Goal: Task Accomplishment & Management: Use online tool/utility

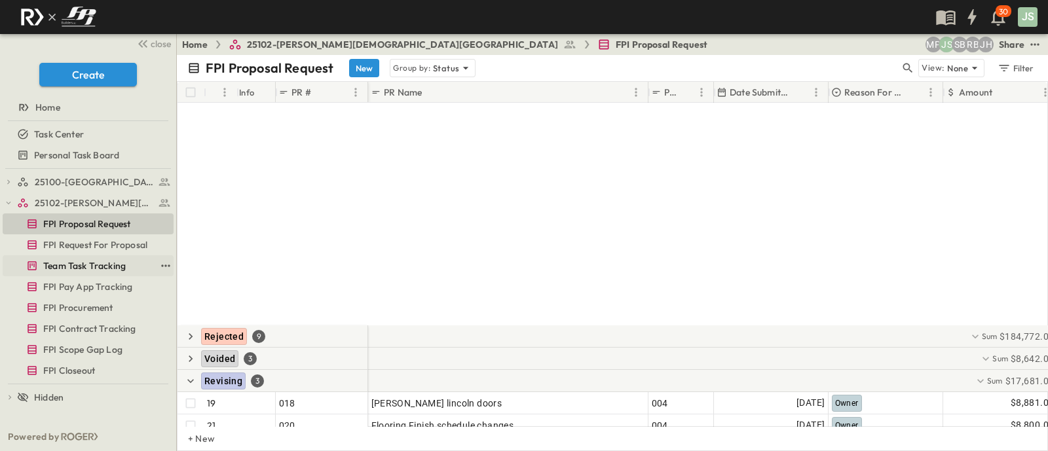
scroll to position [288, 0]
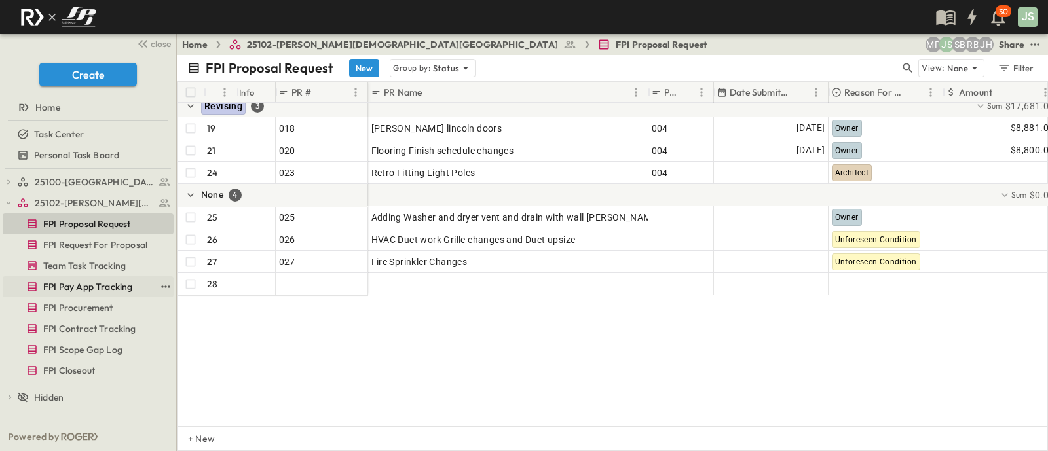
click at [98, 290] on span "FPI Pay App Tracking" at bounding box center [87, 286] width 89 height 13
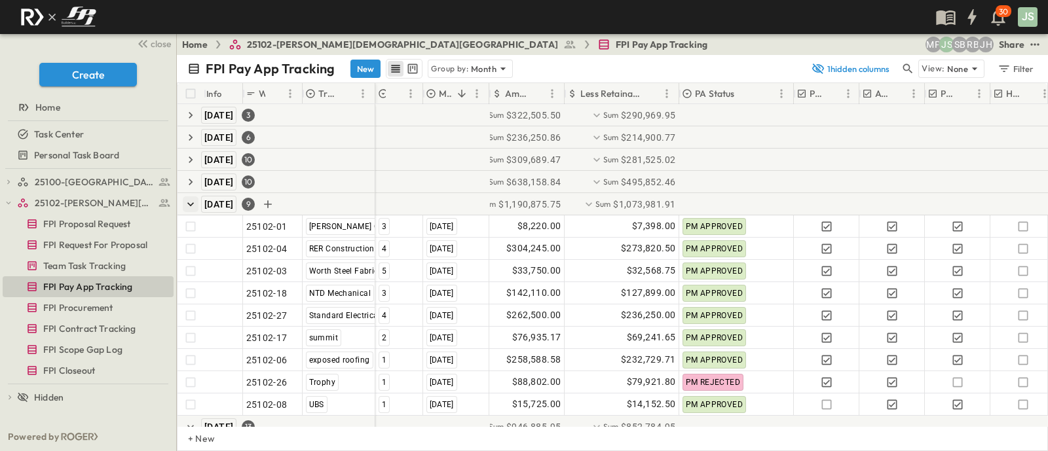
click at [185, 202] on icon "button" at bounding box center [190, 204] width 13 height 13
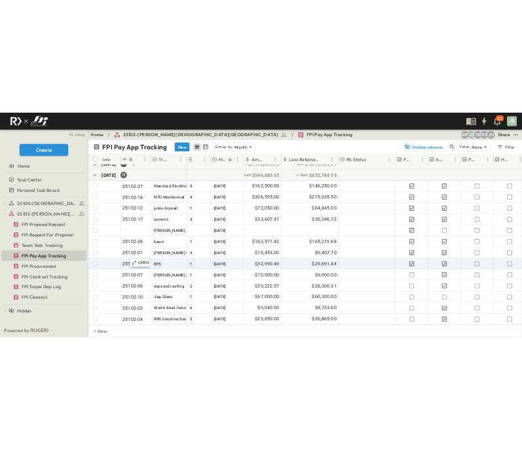
scroll to position [113, 0]
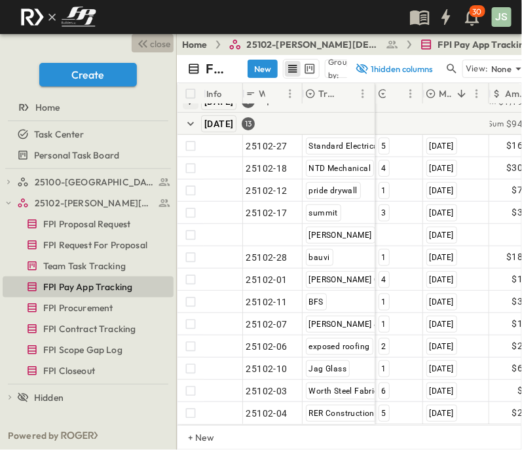
click at [164, 48] on span "close" at bounding box center [161, 43] width 20 height 13
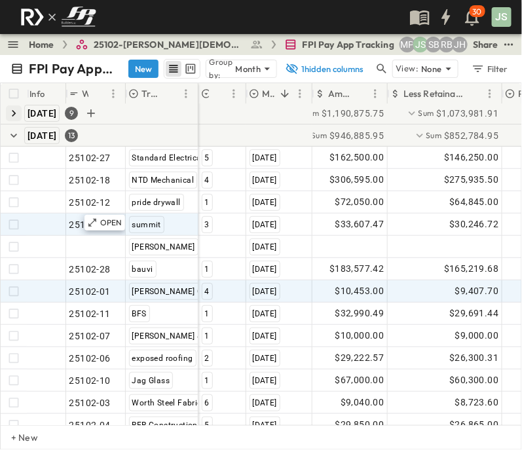
scroll to position [31, 0]
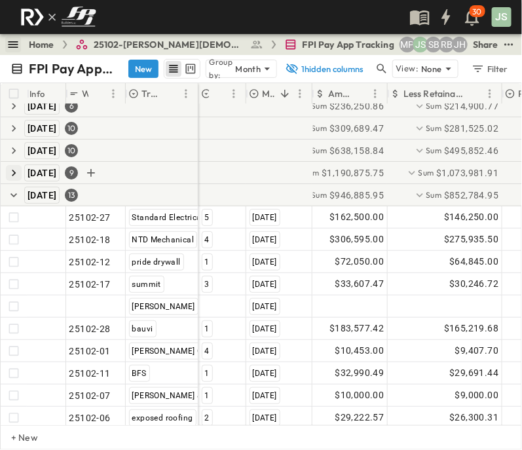
click at [16, 45] on icon "button" at bounding box center [13, 44] width 13 height 13
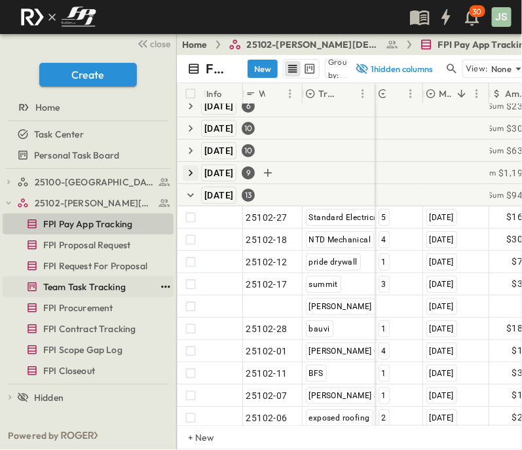
drag, startPoint x: 94, startPoint y: 290, endPoint x: 166, endPoint y: 281, distance: 72.6
click at [94, 290] on span "Team Task Tracking" at bounding box center [84, 286] width 83 height 13
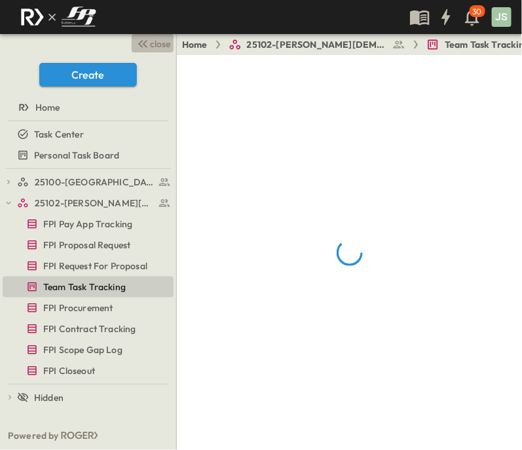
click at [144, 47] on icon "button" at bounding box center [143, 44] width 16 height 16
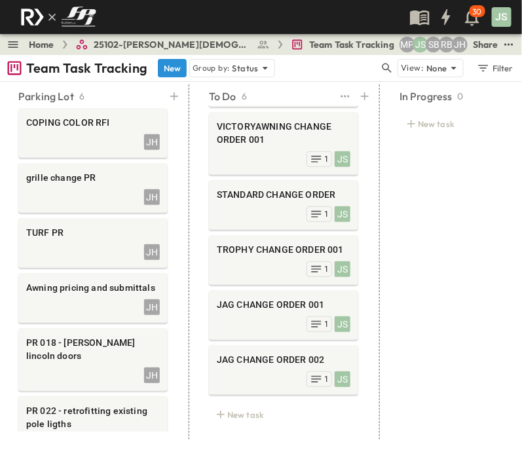
scroll to position [63, 0]
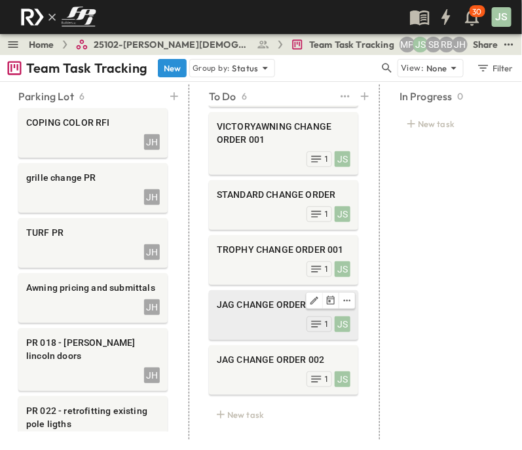
click at [246, 299] on div "JAG CHANGE ORDER 001" at bounding box center [284, 306] width 134 height 16
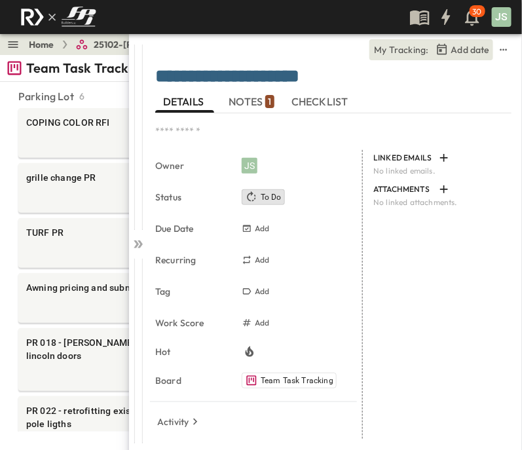
click at [244, 119] on div "* Owner JS Status To Do Due Date Add Recurring Add Tag Add Work Score Add Hot B…" at bounding box center [333, 276] width 356 height 326
click at [253, 96] on span "NOTES 1" at bounding box center [251, 102] width 45 height 12
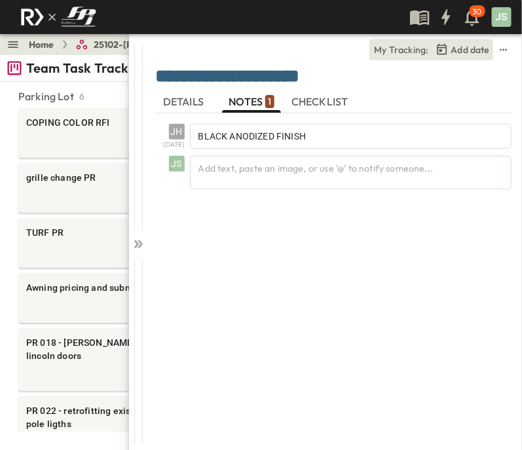
click at [170, 92] on button "DETAILS" at bounding box center [184, 102] width 59 height 21
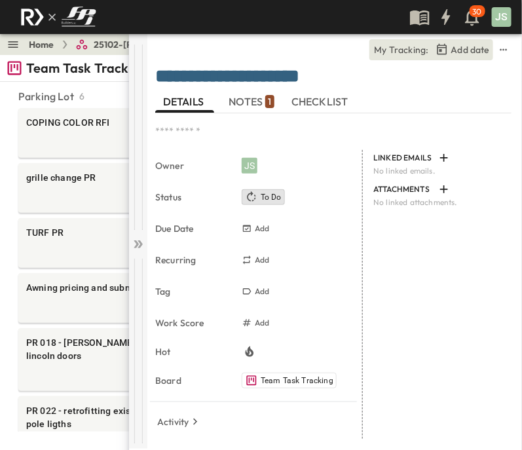
click at [141, 246] on icon at bounding box center [140, 244] width 5 height 8
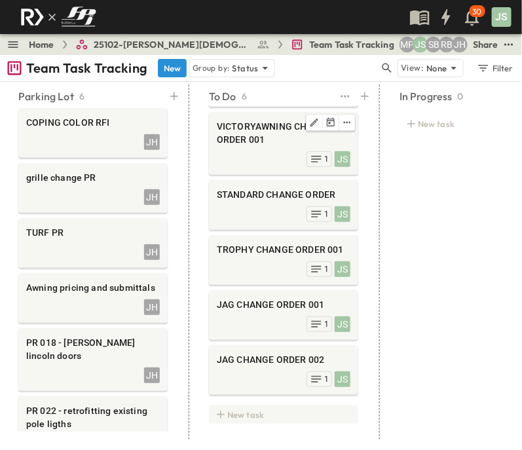
scroll to position [63, 0]
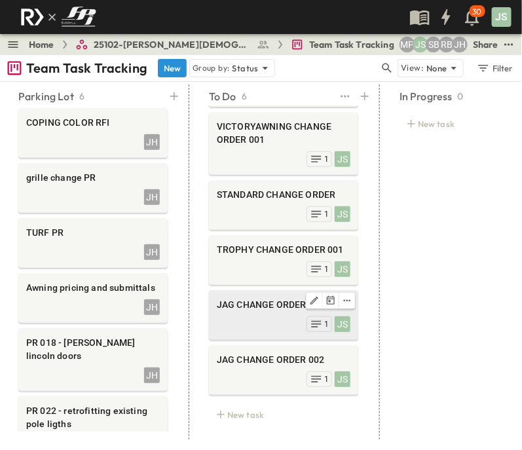
click at [240, 314] on div "JS 1" at bounding box center [284, 323] width 134 height 18
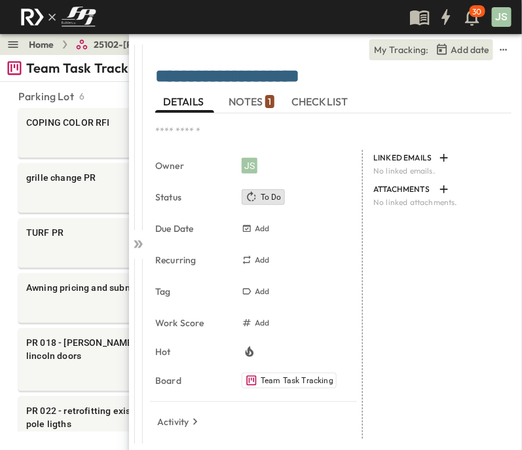
click at [252, 96] on span "NOTES 1" at bounding box center [251, 102] width 45 height 12
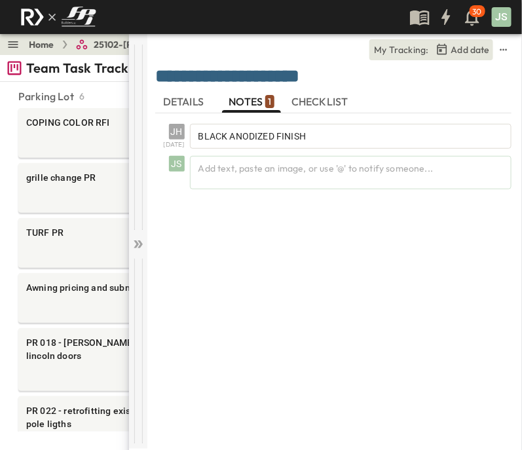
drag, startPoint x: 140, startPoint y: 250, endPoint x: 147, endPoint y: 253, distance: 7.9
click at [141, 250] on div at bounding box center [138, 241] width 18 height 415
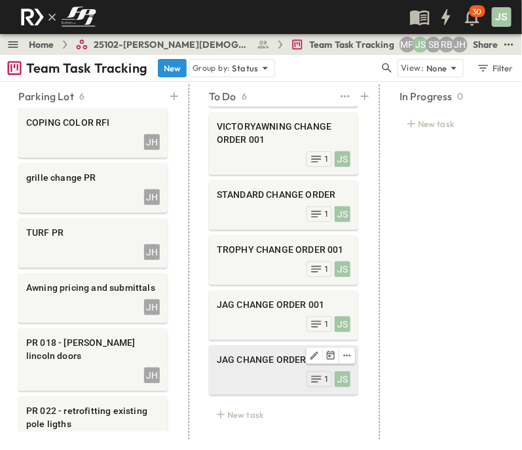
click at [257, 369] on div "JS 1" at bounding box center [284, 378] width 134 height 18
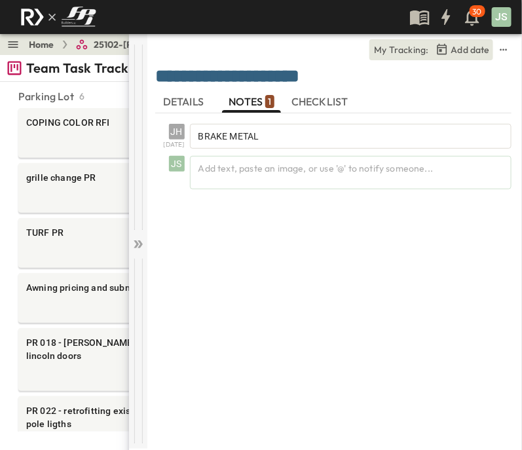
click at [138, 238] on icon at bounding box center [138, 244] width 13 height 13
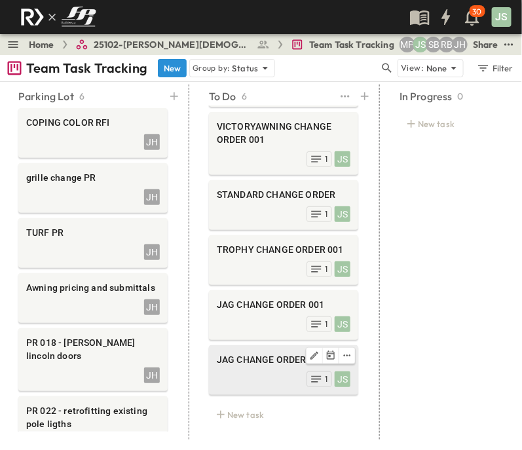
click at [242, 355] on div "JAG CHANGE ORDER 002" at bounding box center [284, 361] width 134 height 16
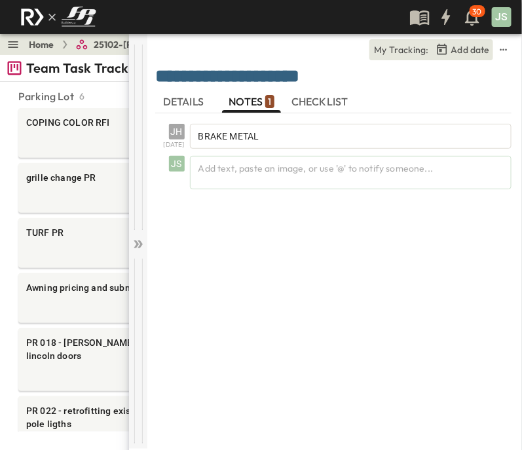
click at [140, 244] on icon at bounding box center [138, 244] width 13 height 13
